Goal: Task Accomplishment & Management: Use online tool/utility

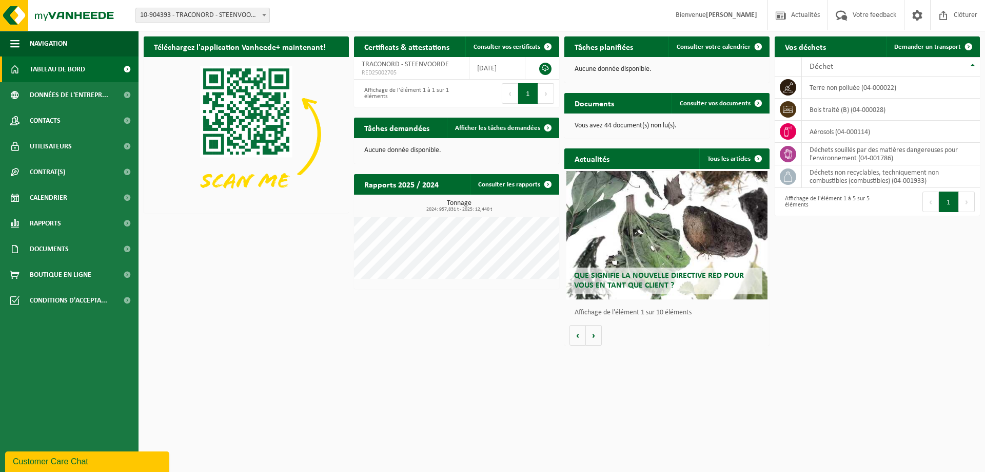
click at [557, 399] on html "Site: 10-904393 - TRACONORD - STEENVOORDE 10-904393 - TRACONORD - STEENVOORDE B…" at bounding box center [492, 236] width 985 height 472
click at [31, 172] on span "Contrat(s)" at bounding box center [47, 172] width 35 height 26
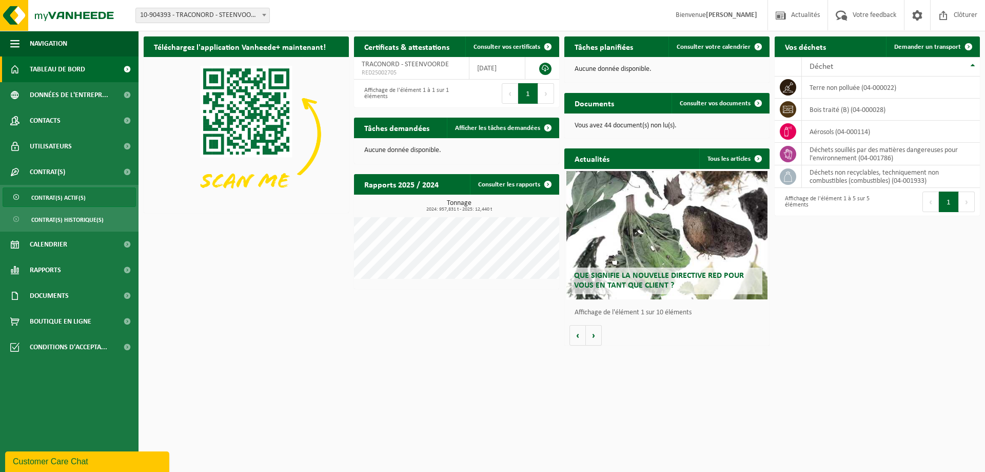
click at [56, 199] on span "Contrat(s) actif(s)" at bounding box center [58, 198] width 54 height 20
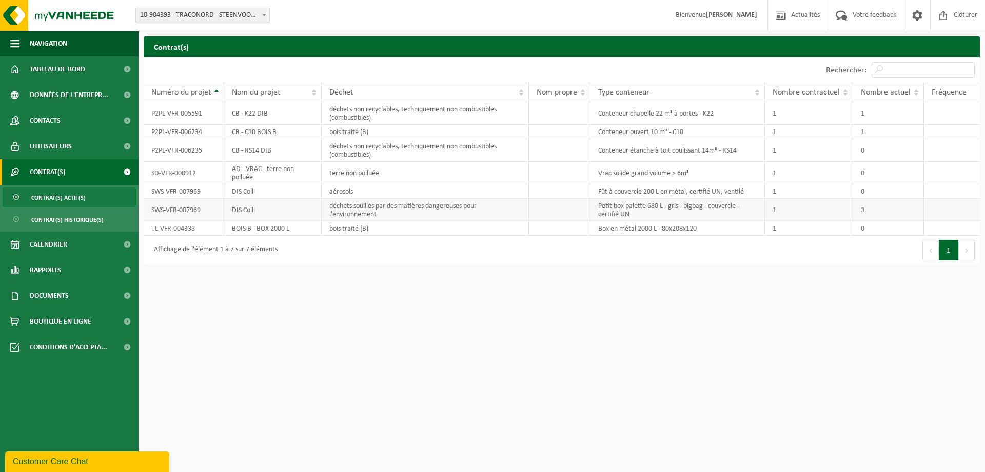
click at [368, 206] on td "déchets souillés par des matières dangereuses pour l'environnement" at bounding box center [425, 210] width 207 height 23
click at [52, 238] on span "Calendrier" at bounding box center [48, 244] width 37 height 26
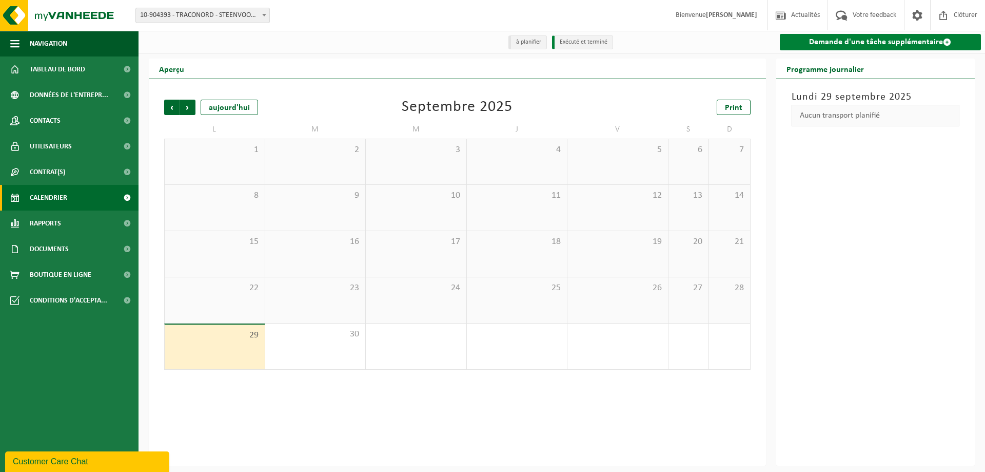
click at [945, 41] on span at bounding box center [947, 42] width 8 height 8
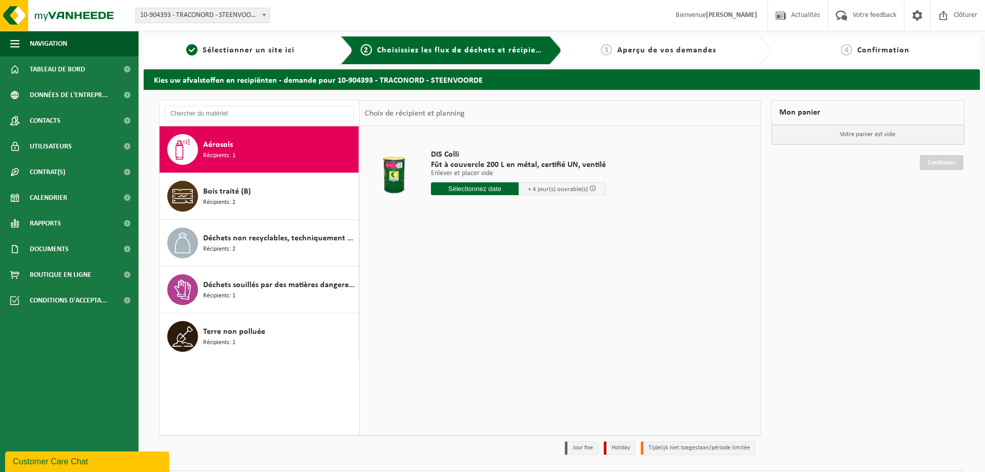
click at [218, 142] on span "Aérosols" at bounding box center [218, 145] width 30 height 12
click at [443, 371] on div "DIS Colli Fût à couvercle 200 L en métal, certifié UN, ventilé Enlever et place…" at bounding box center [560, 280] width 400 height 308
